Goal: Book appointment/travel/reservation

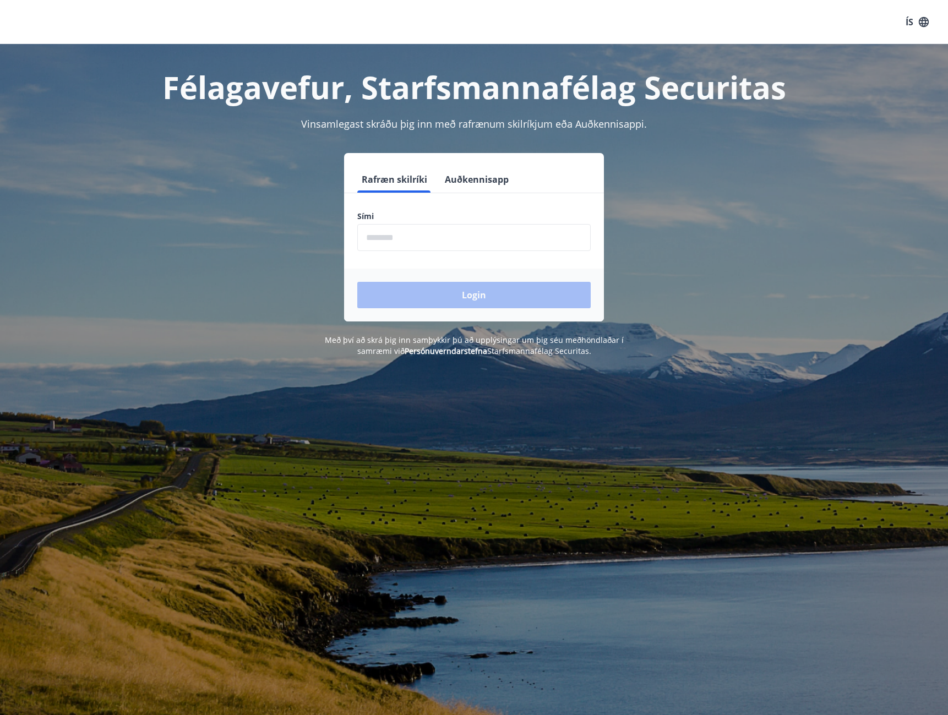
click at [392, 240] on input "phone" at bounding box center [473, 237] width 233 height 27
type input "********"
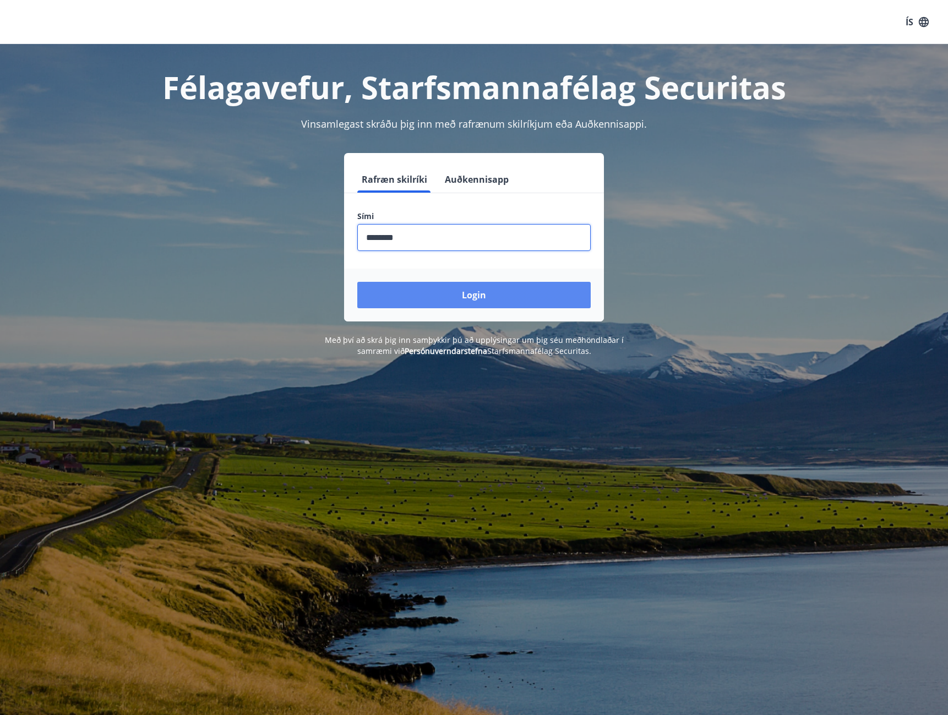
click at [476, 297] on button "Login" at bounding box center [473, 295] width 233 height 26
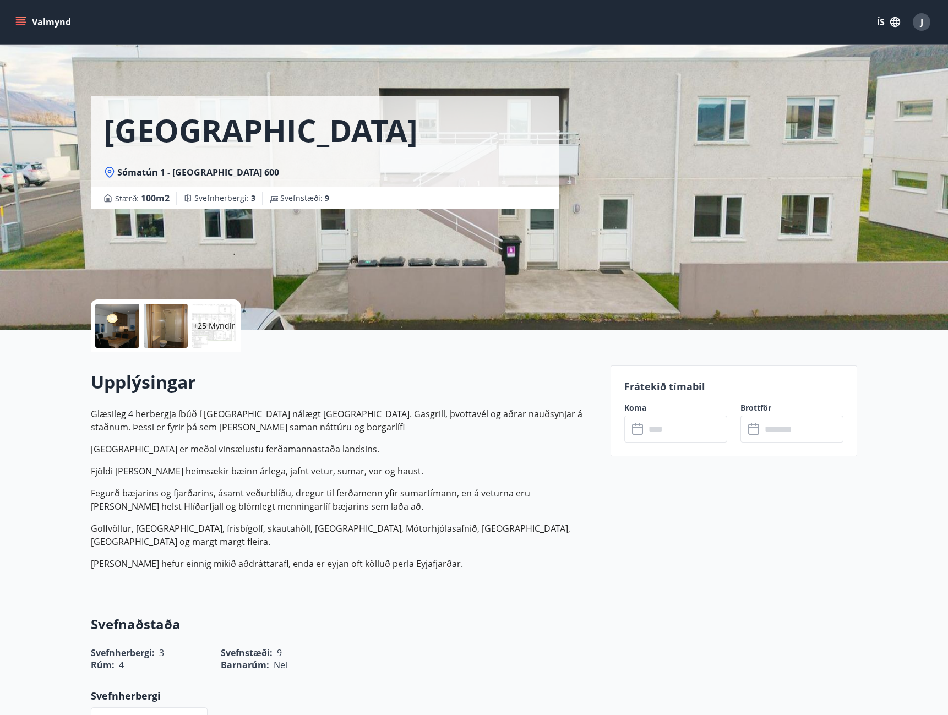
click at [660, 428] on input "text" at bounding box center [686, 428] width 82 height 27
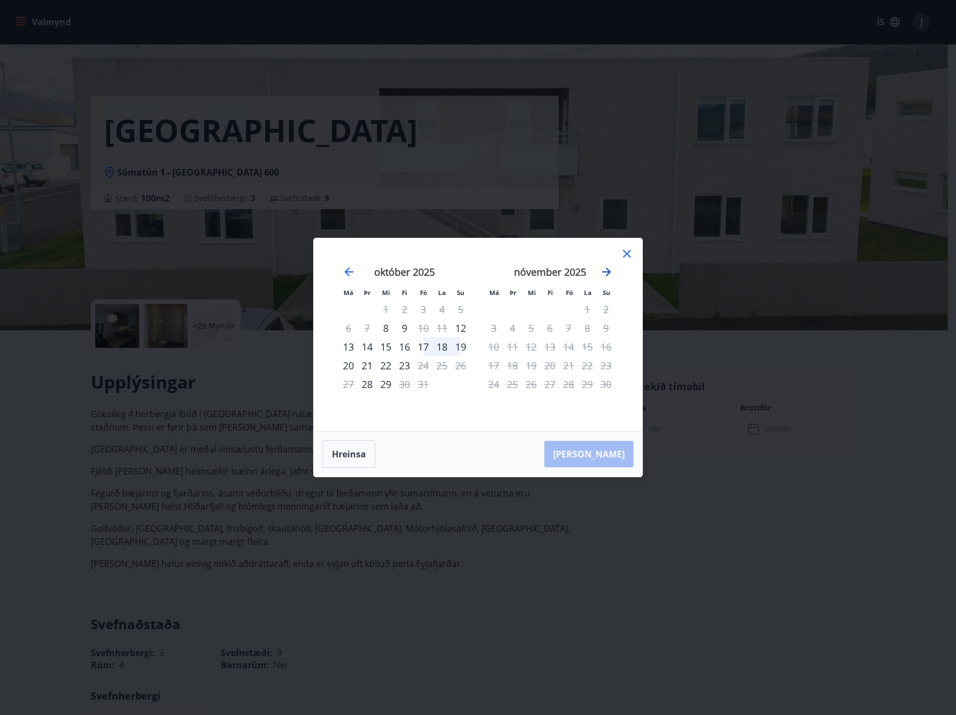
click at [609, 272] on icon "Move forward to switch to the next month." at bounding box center [606, 271] width 9 height 9
click at [630, 251] on icon at bounding box center [627, 254] width 8 height 8
